Goal: Find specific page/section: Find specific page/section

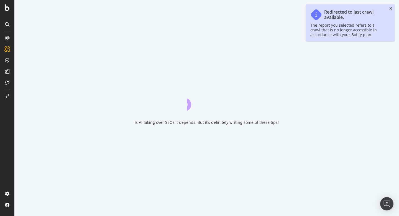
click at [391, 8] on icon "close toast" at bounding box center [390, 9] width 3 height 4
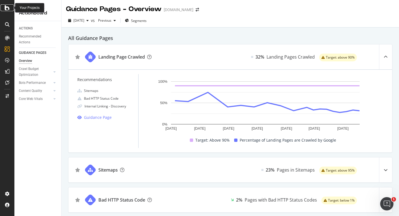
click at [8, 10] on icon at bounding box center [7, 7] width 5 height 7
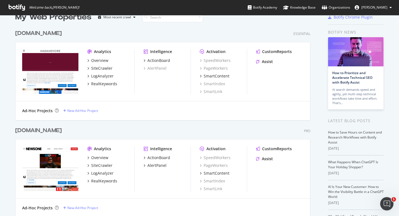
scroll to position [71, 0]
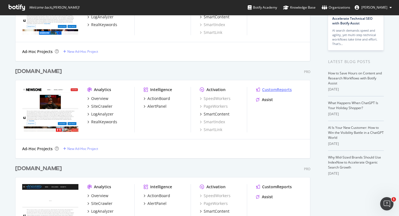
click at [267, 89] on div "CustomReports" at bounding box center [277, 90] width 30 height 6
